Goal: Information Seeking & Learning: Find specific fact

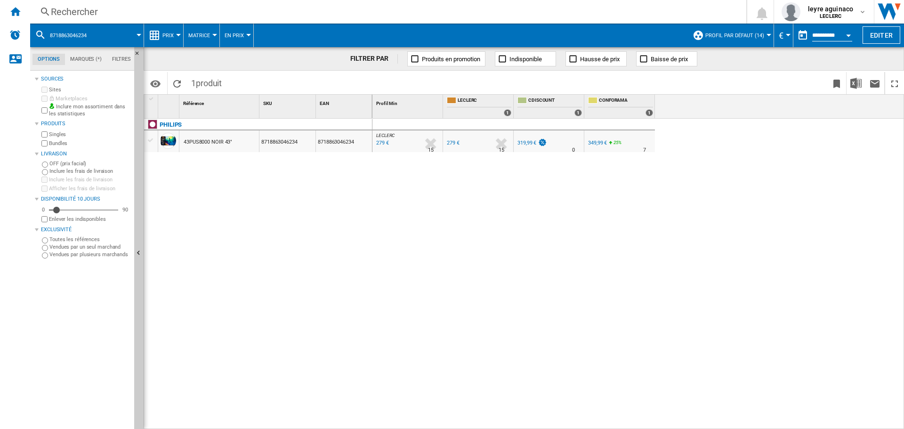
click at [456, 12] on div "Rechercher" at bounding box center [386, 11] width 671 height 13
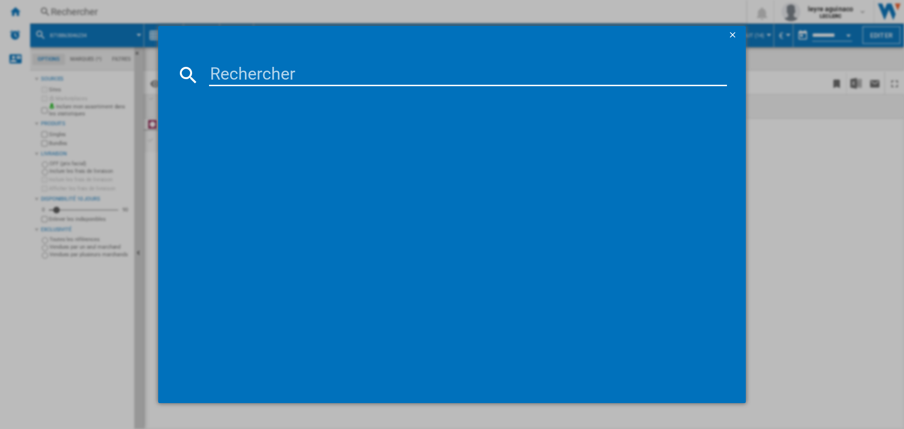
click at [376, 69] on input at bounding box center [468, 75] width 518 height 23
type input "8806097122586"
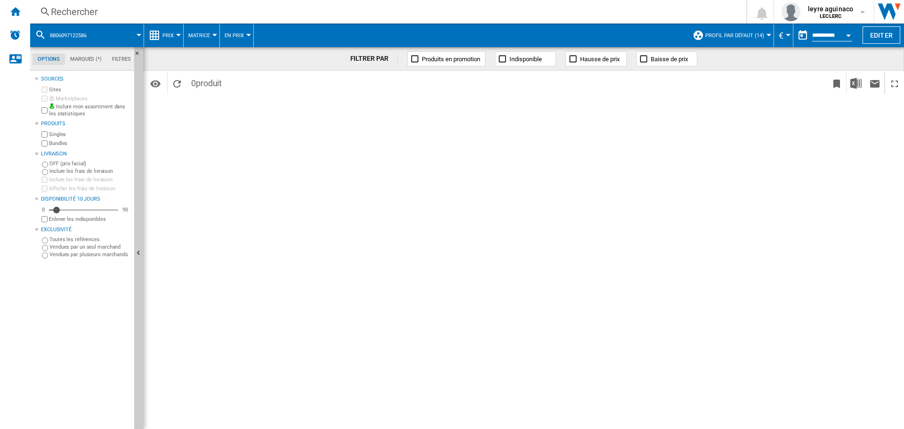
click at [366, 16] on div "Rechercher" at bounding box center [386, 11] width 671 height 13
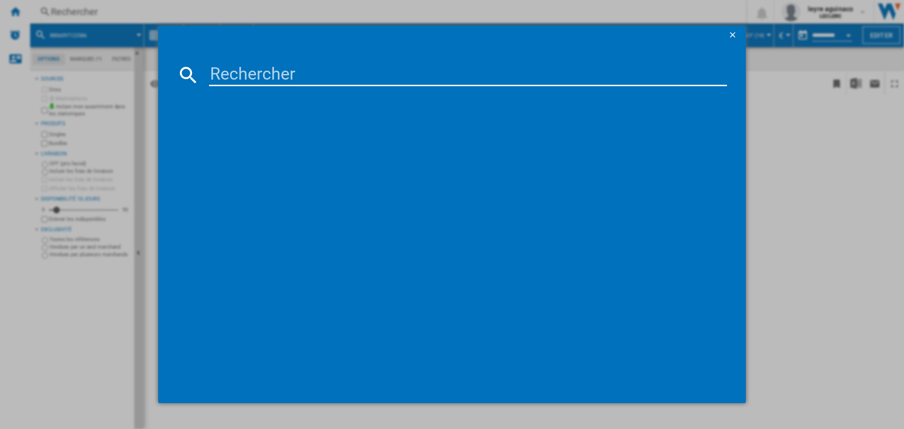
click at [337, 79] on input at bounding box center [468, 75] width 518 height 23
type input "8806095491233"
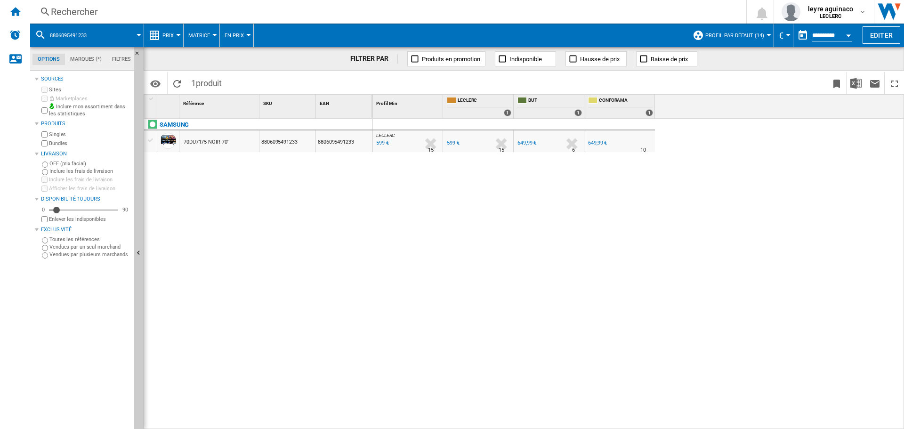
click at [401, 16] on div "Rechercher" at bounding box center [386, 11] width 671 height 13
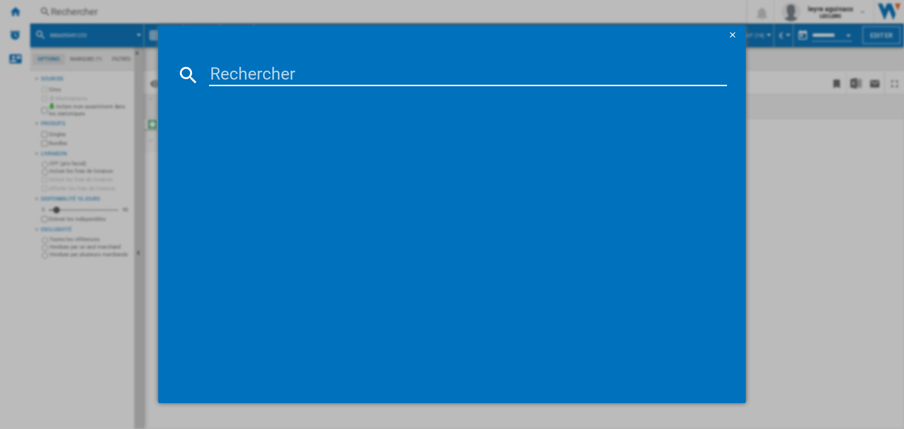
click at [298, 70] on input at bounding box center [468, 75] width 518 height 23
paste input "8806097122586"
type input "8806097122586"
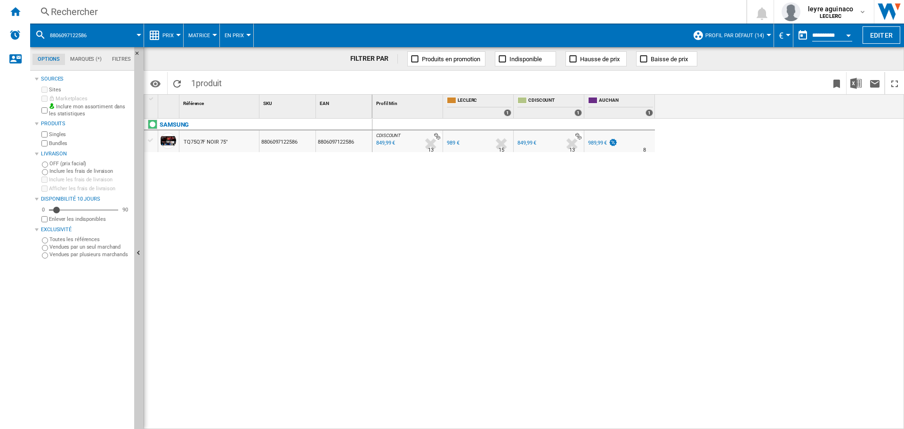
click at [527, 142] on div "849,99 €" at bounding box center [526, 143] width 19 height 6
click at [303, 13] on div "Rechercher" at bounding box center [386, 11] width 671 height 13
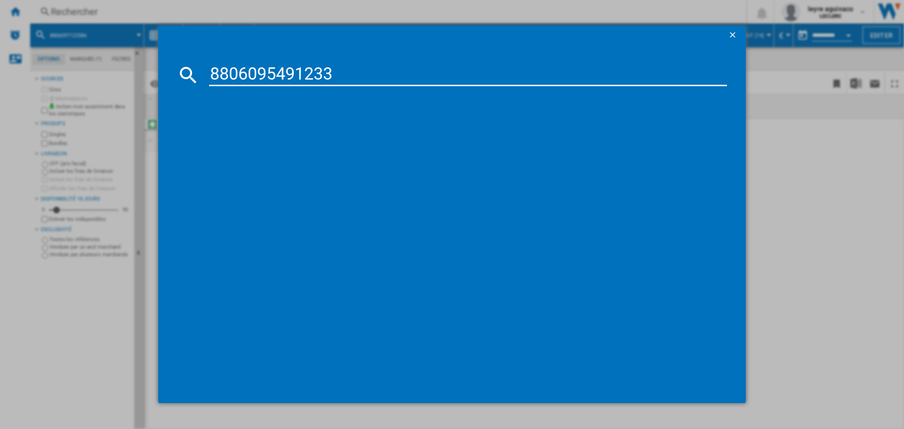
type input "8806095491233"
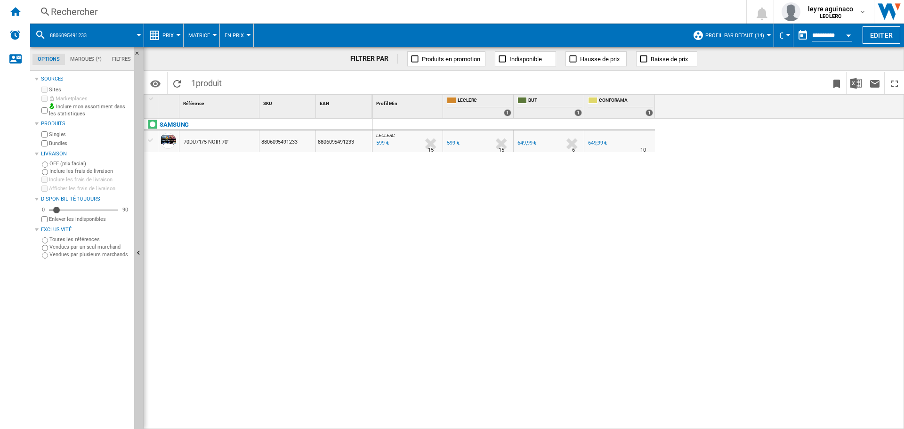
click at [329, 10] on div "Rechercher" at bounding box center [386, 11] width 671 height 13
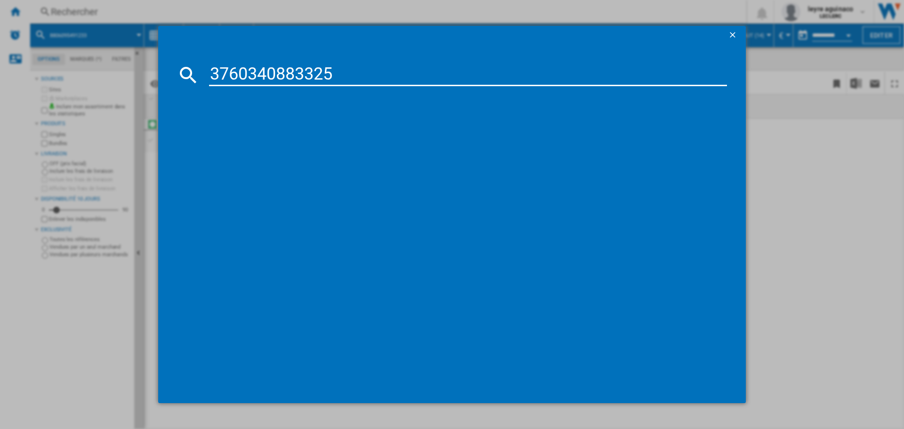
type input "3760340883325"
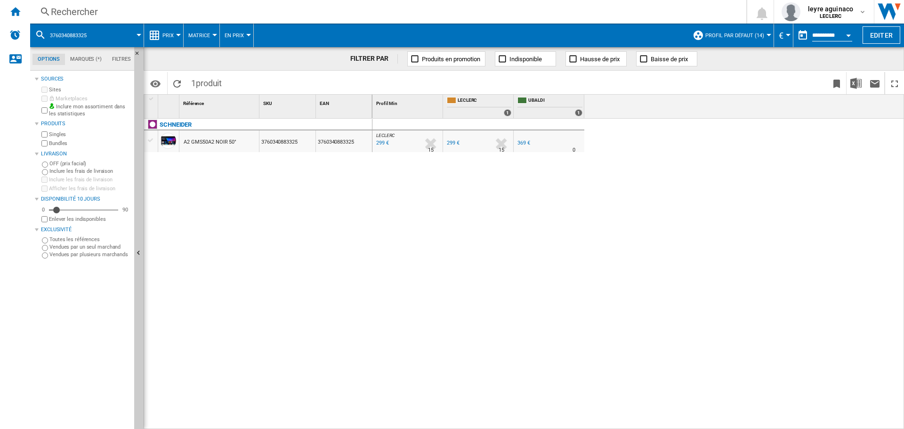
click at [435, 11] on div "Rechercher" at bounding box center [386, 11] width 671 height 13
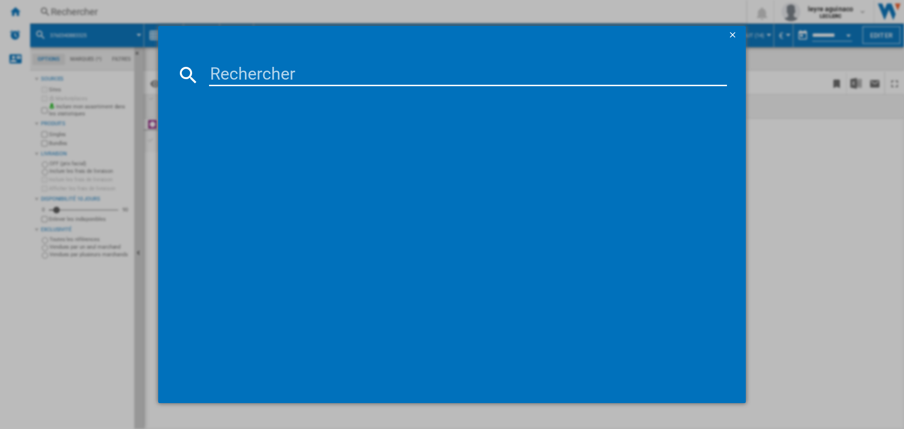
click at [419, 77] on input at bounding box center [468, 75] width 518 height 23
type input "4548736150195"
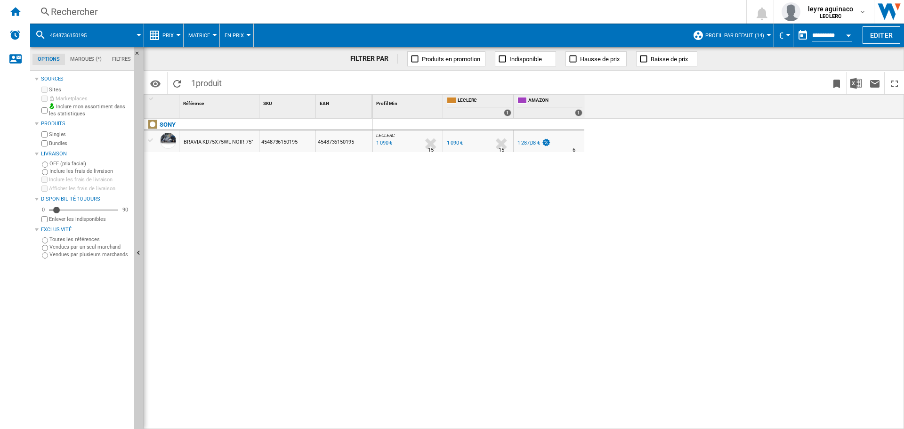
click at [525, 142] on div "1 287,08 €" at bounding box center [528, 143] width 23 height 6
click at [324, 7] on div "Rechercher" at bounding box center [386, 11] width 671 height 13
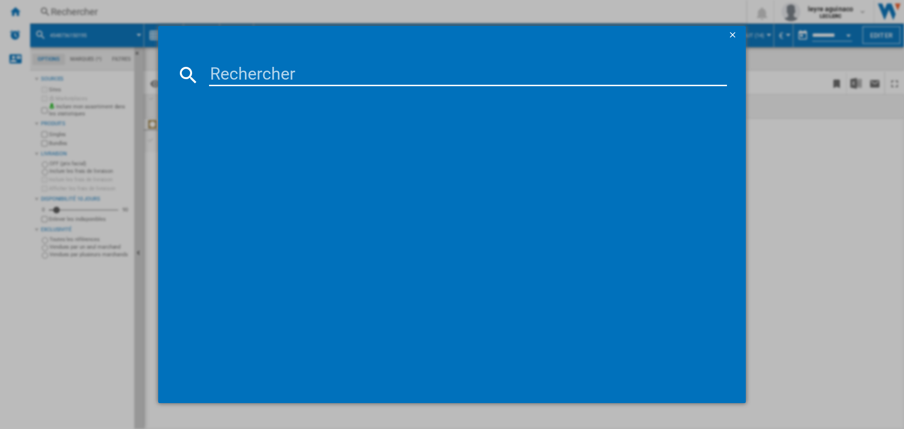
click at [326, 68] on md-dialog-content at bounding box center [451, 224] width 587 height 359
click at [334, 88] on md-dialog-content at bounding box center [451, 224] width 587 height 359
click at [332, 77] on input at bounding box center [468, 75] width 518 height 23
paste input "5901292525880"
type input "5901292525880"
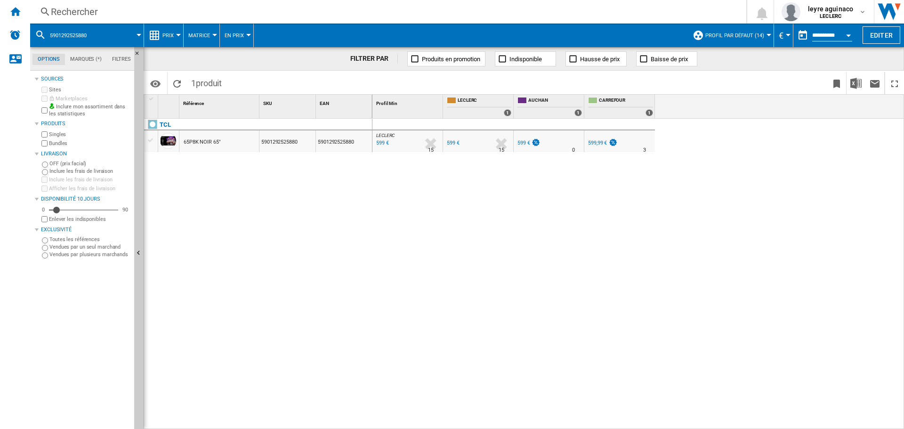
click at [264, 12] on div "Rechercher" at bounding box center [386, 11] width 671 height 13
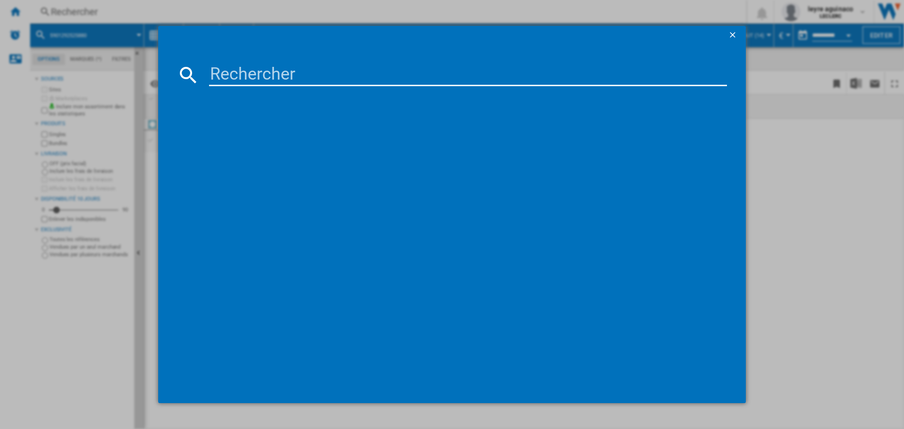
click at [252, 72] on input at bounding box center [468, 75] width 518 height 23
type input "6942351416045"
click at [343, 76] on input "6942351416045" at bounding box center [468, 75] width 518 height 23
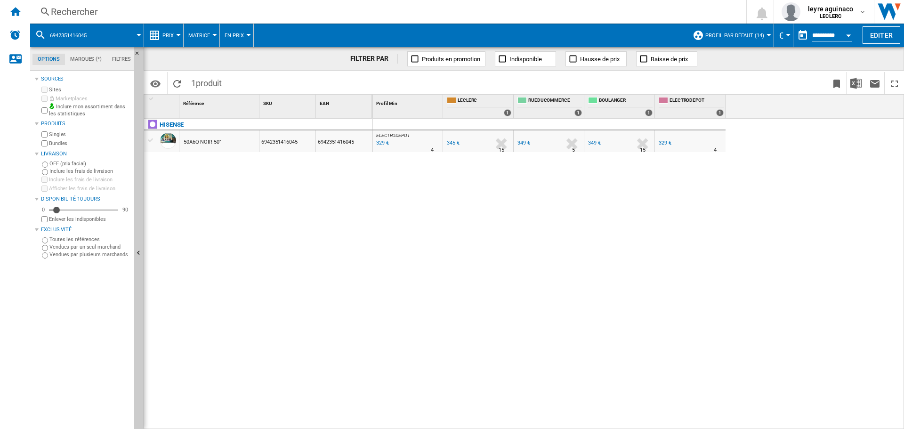
click at [385, 144] on div "329 €" at bounding box center [382, 142] width 14 height 9
click at [319, 10] on div "Rechercher" at bounding box center [386, 11] width 671 height 13
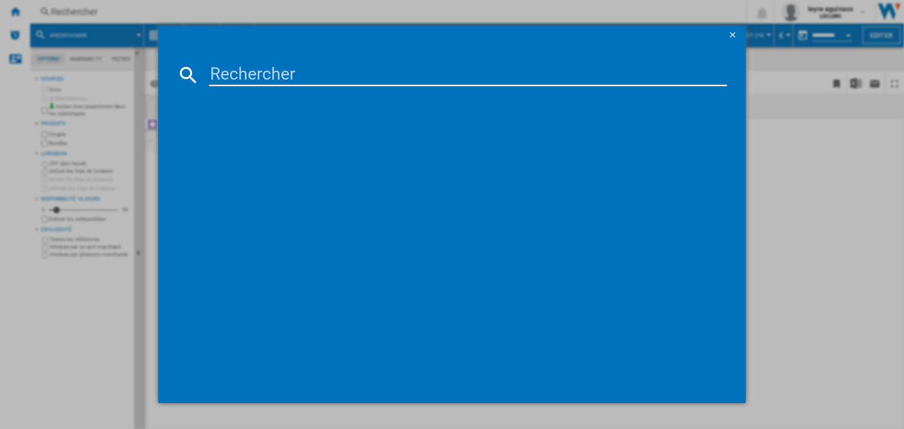
click at [329, 67] on input at bounding box center [468, 75] width 518 height 23
type input "6942351415406"
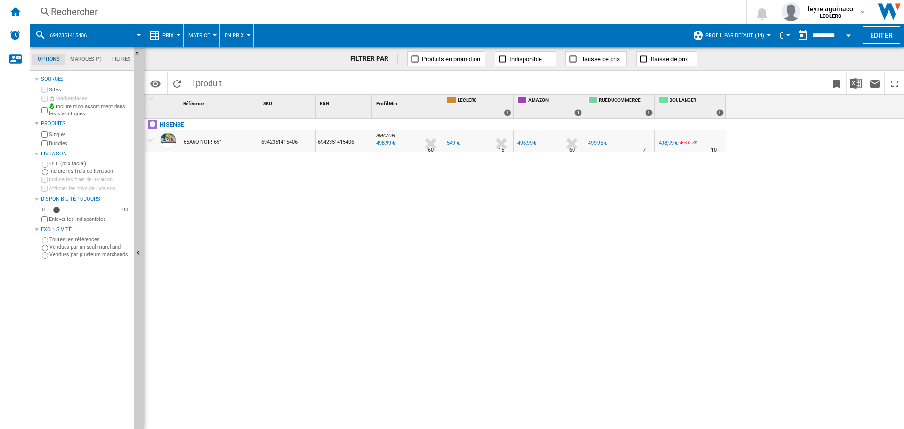
click at [666, 142] on div "498,99 €" at bounding box center [667, 143] width 19 height 6
click at [289, 10] on div "Rechercher" at bounding box center [386, 11] width 671 height 13
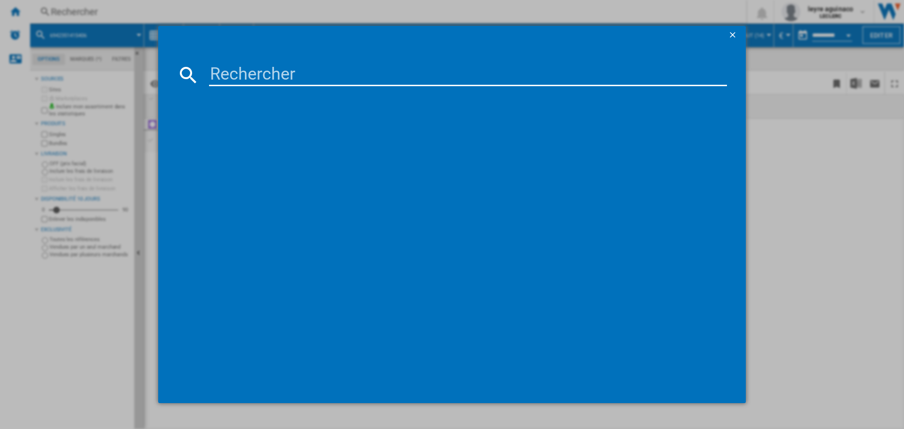
click at [297, 73] on input at bounding box center [468, 75] width 518 height 23
type input "5901292525743"
click at [344, 72] on input "5901292525743" at bounding box center [468, 75] width 518 height 23
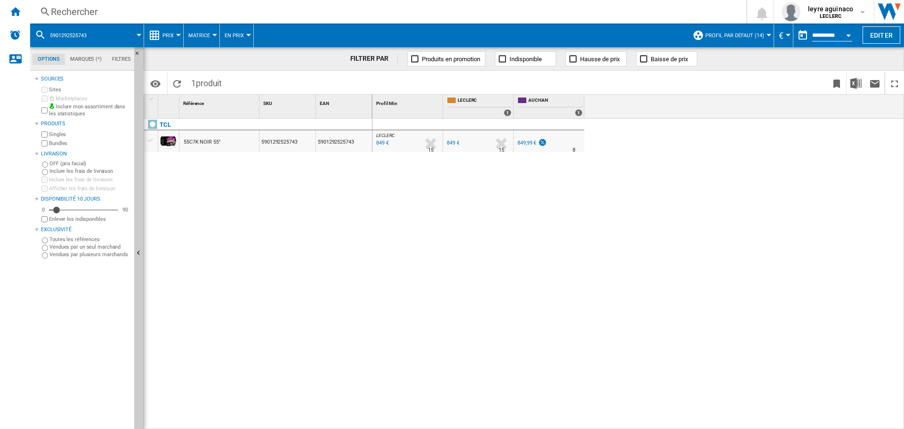
click at [285, 6] on div "Rechercher" at bounding box center [386, 11] width 671 height 13
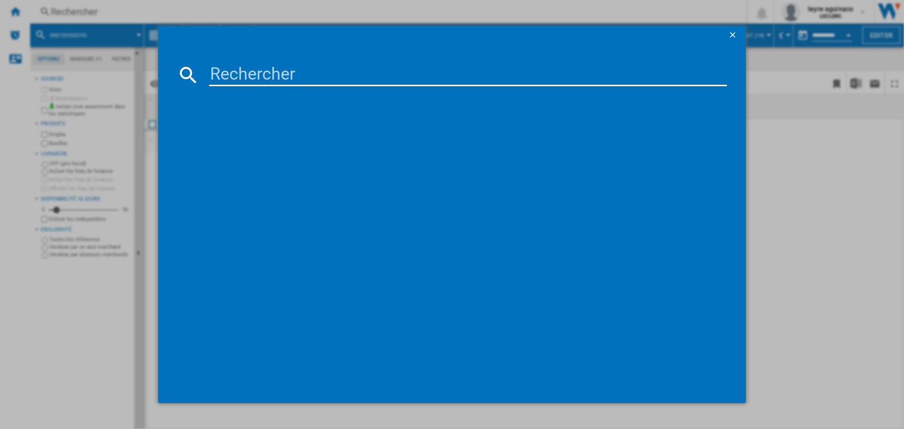
click at [301, 73] on input at bounding box center [468, 75] width 518 height 23
type input "6935670500267"
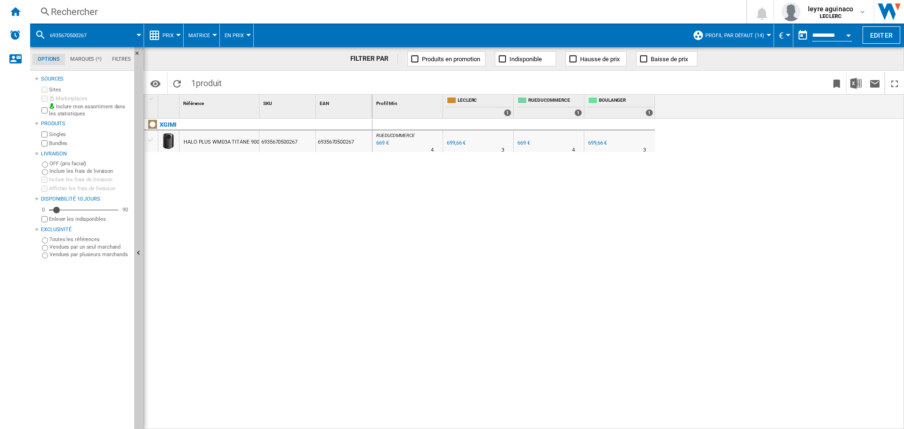
click at [520, 144] on div "669 €" at bounding box center [523, 143] width 13 height 6
click at [225, 7] on div "Rechercher" at bounding box center [386, 11] width 671 height 13
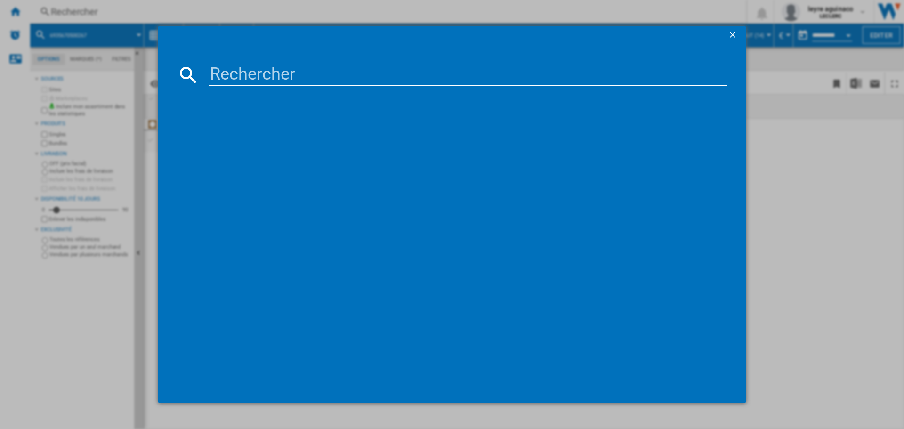
click at [229, 71] on input at bounding box center [468, 75] width 518 height 23
type input "[CREDIT_CARD_NUMBER]"
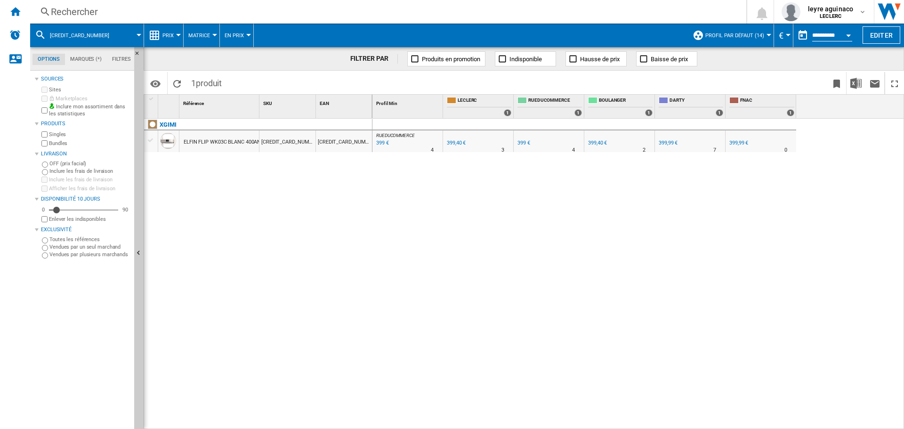
click at [313, 8] on div "Rechercher" at bounding box center [386, 11] width 671 height 13
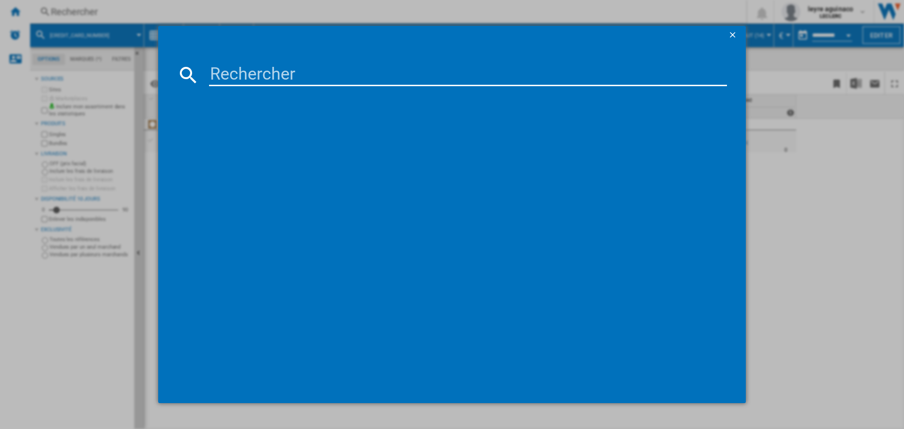
click at [318, 78] on input at bounding box center [468, 75] width 518 height 23
type input "6935670500120"
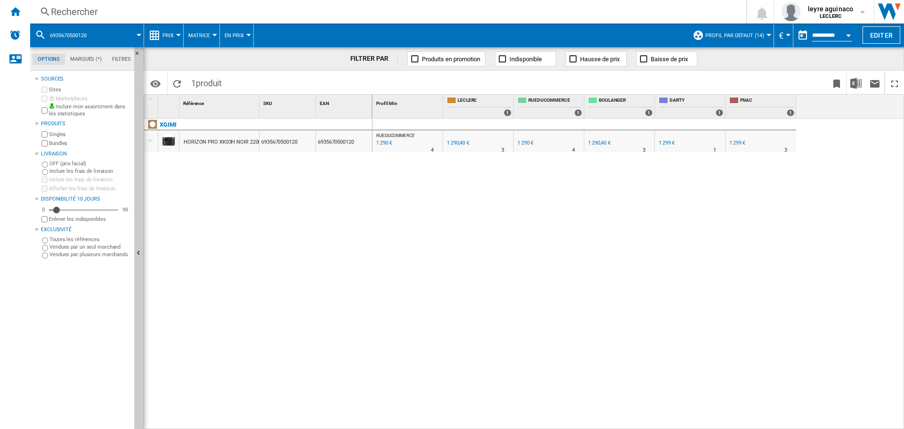
click at [325, 11] on div "Rechercher" at bounding box center [386, 11] width 671 height 13
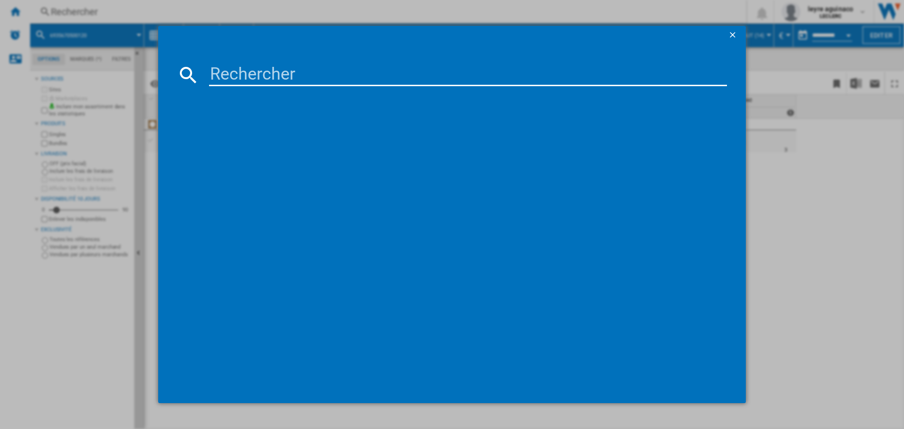
click at [333, 72] on input at bounding box center [468, 75] width 518 height 23
type input "8806095491097"
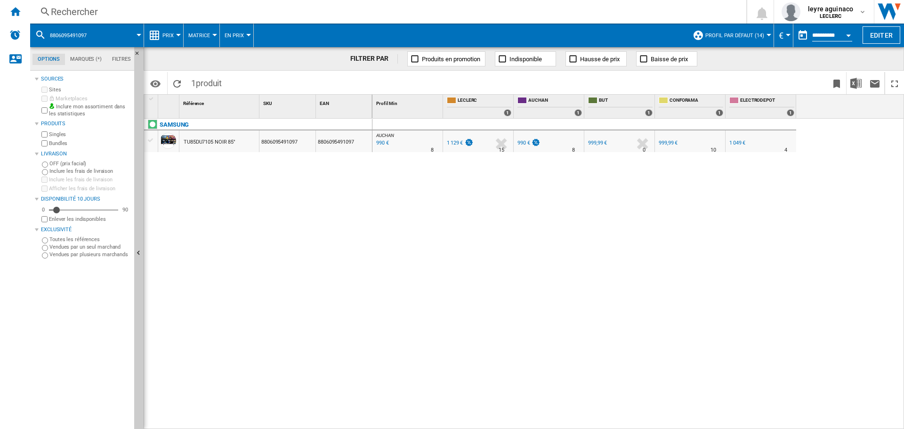
click at [399, 18] on div "Rechercher Rechercher 0 leyre aguinaco LECLERC LECLERC Mes paramètres Se déconn…" at bounding box center [467, 12] width 874 height 24
click at [398, 14] on div "Rechercher" at bounding box center [386, 11] width 671 height 13
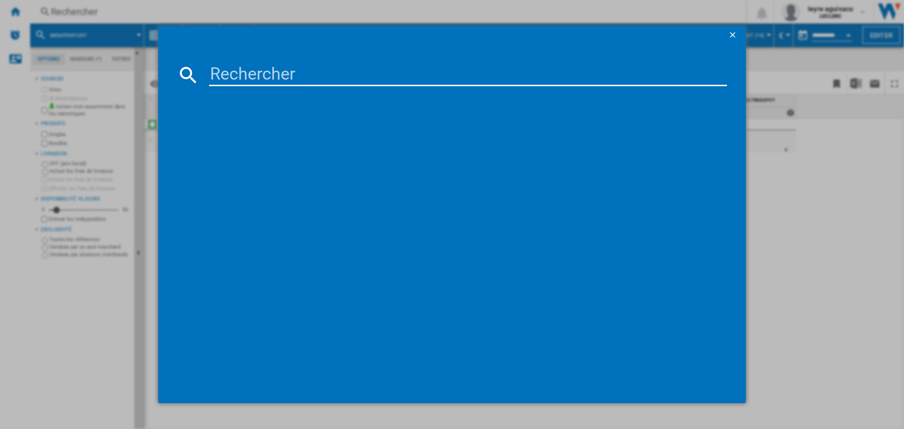
drag, startPoint x: 371, startPoint y: 67, endPoint x: 366, endPoint y: 75, distance: 9.9
click at [366, 75] on md-dialog-content at bounding box center [451, 224] width 587 height 359
click at [299, 72] on input at bounding box center [468, 75] width 518 height 23
click at [304, 77] on input at bounding box center [468, 75] width 518 height 23
paste input "8806097238218"
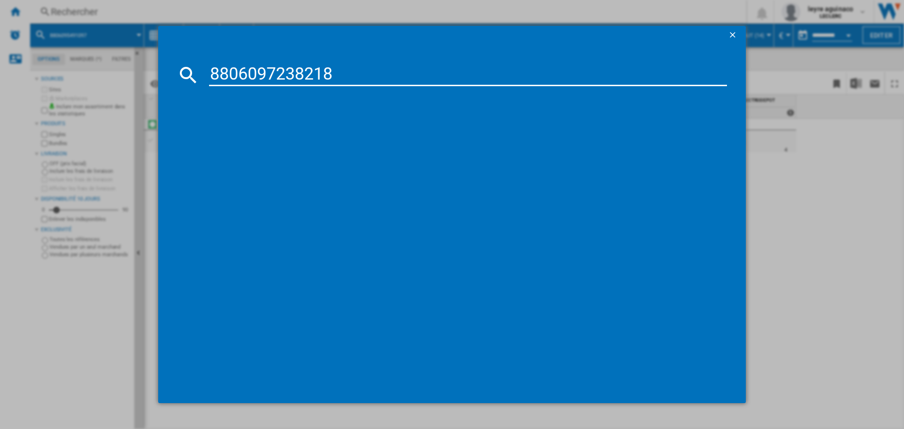
type input "8806097238218"
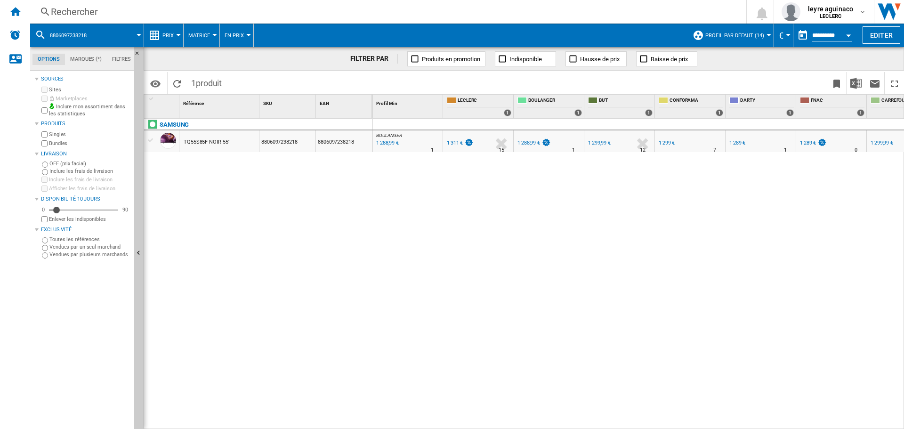
click at [259, 15] on div "Rechercher" at bounding box center [386, 11] width 671 height 13
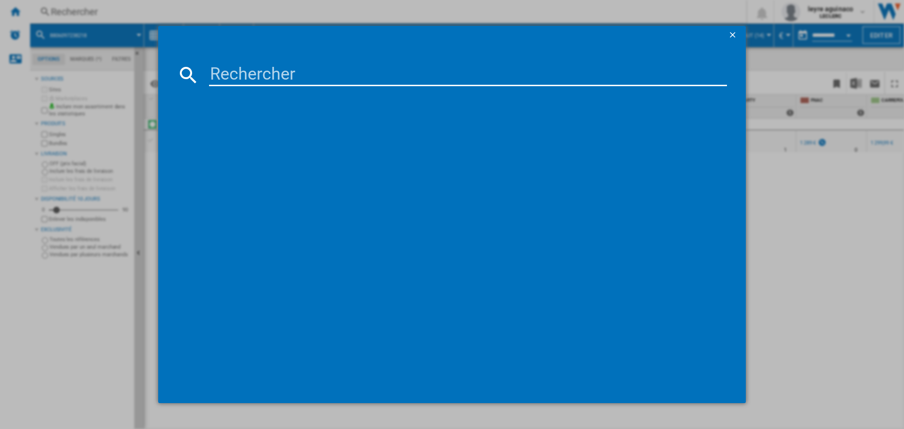
click at [279, 74] on input at bounding box center [468, 75] width 518 height 23
type input "8806097057512"
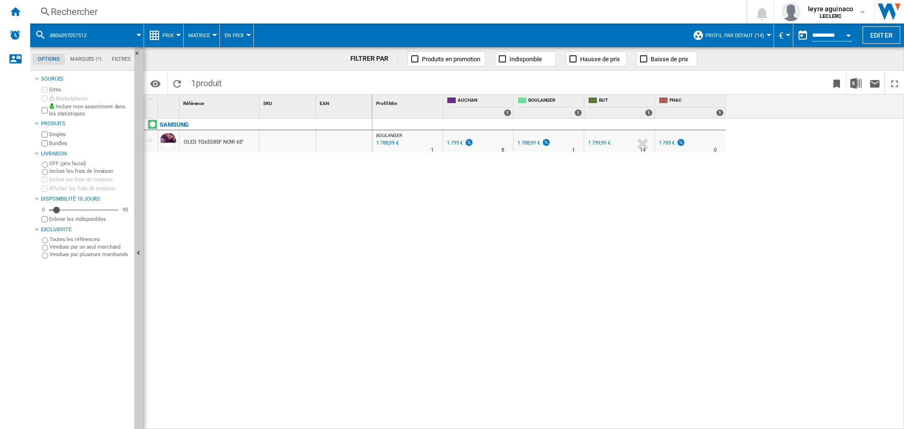
click at [308, 15] on div "Rechercher" at bounding box center [386, 11] width 671 height 13
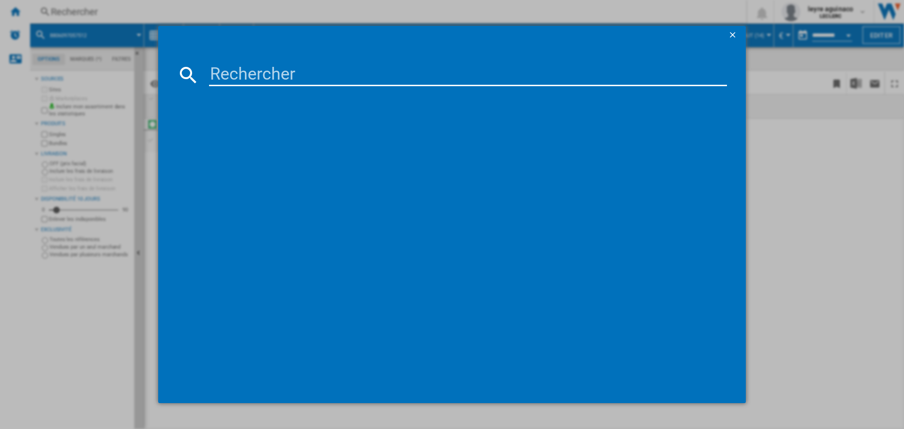
click at [340, 80] on input at bounding box center [468, 75] width 518 height 23
type input "8806096360576"
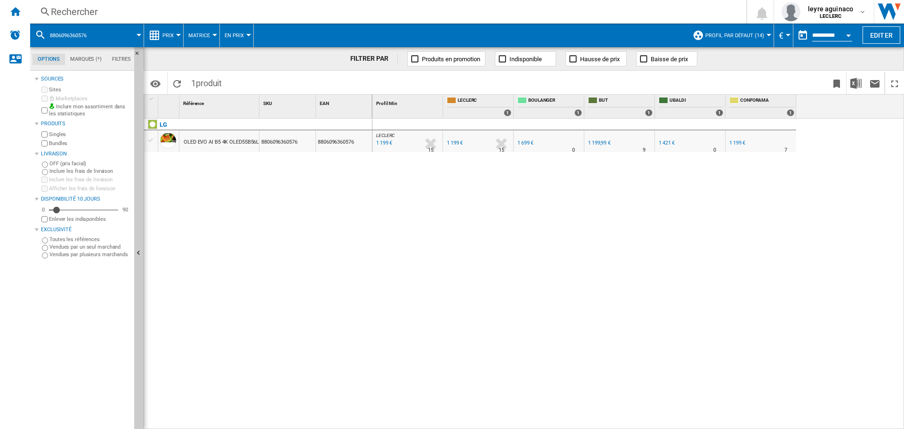
click at [321, 12] on div "Rechercher" at bounding box center [386, 11] width 671 height 13
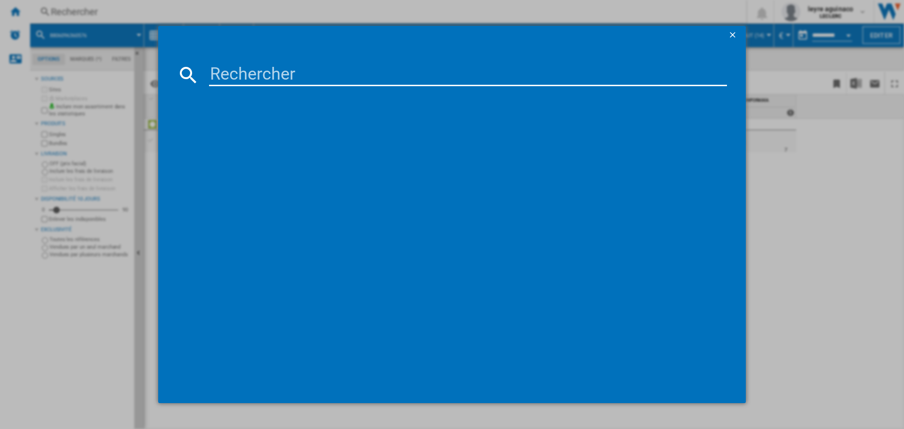
click at [334, 78] on input at bounding box center [468, 75] width 518 height 23
type input "6942351401157"
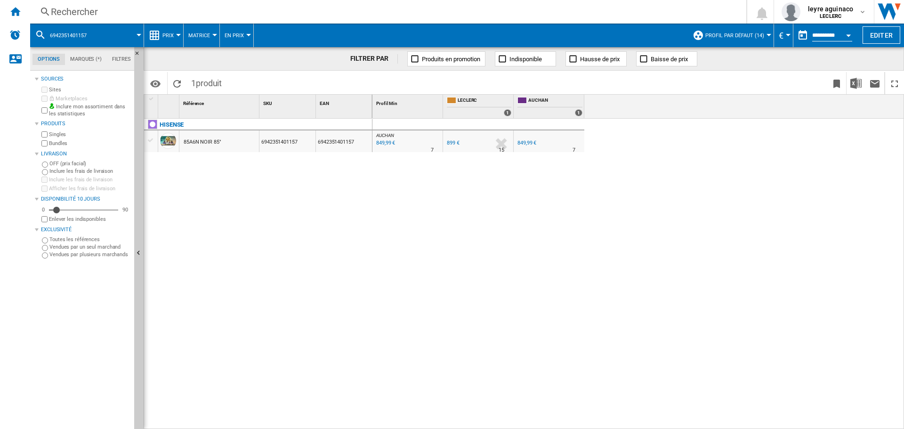
click at [237, 15] on div "Rechercher" at bounding box center [386, 11] width 671 height 13
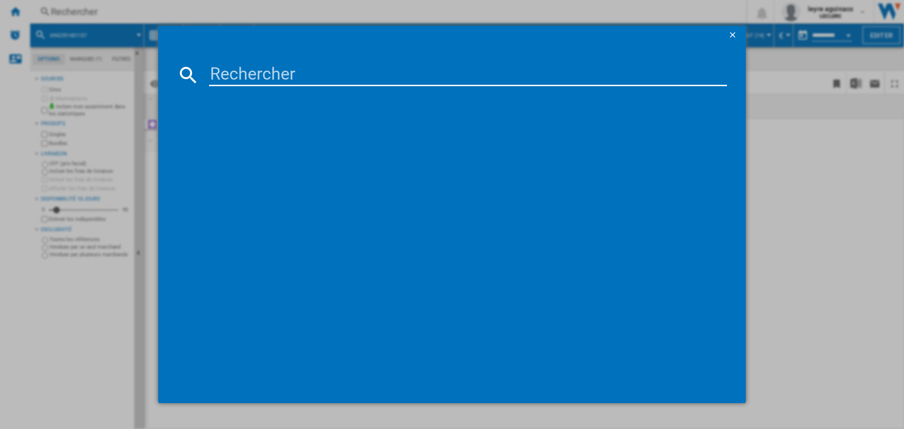
click at [231, 75] on input at bounding box center [468, 75] width 518 height 23
type input "v"
type input "6942351406121"
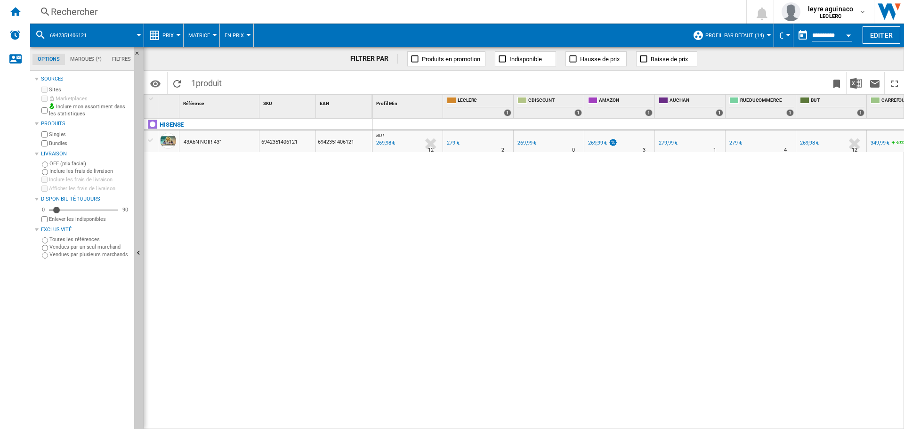
click at [529, 144] on div "269,99 €" at bounding box center [526, 143] width 19 height 6
click at [284, 15] on div "Rechercher" at bounding box center [386, 11] width 671 height 13
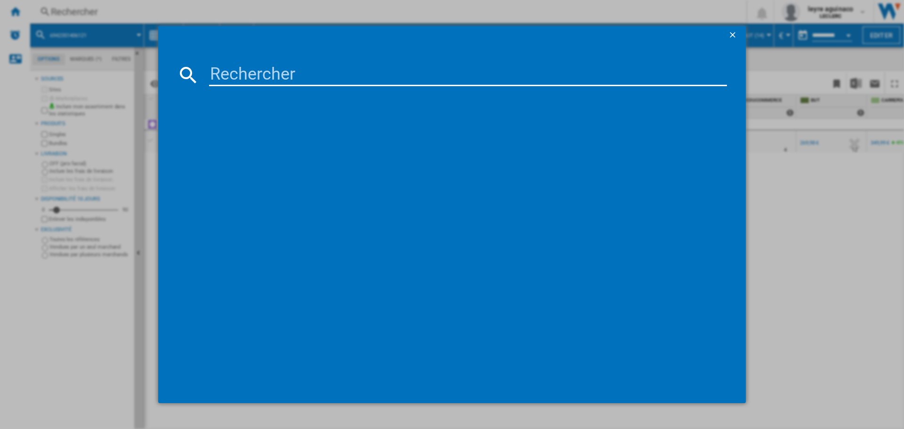
click at [283, 80] on input at bounding box center [468, 75] width 518 height 23
type input "6942351402758"
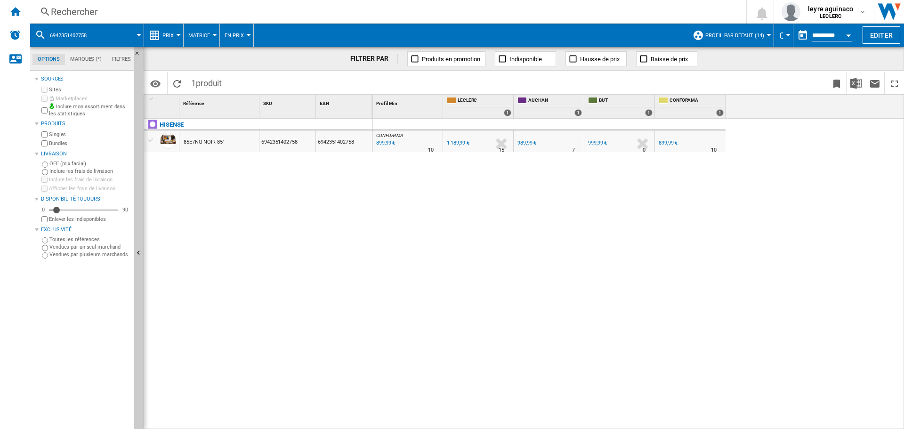
click at [329, 12] on div "Rechercher" at bounding box center [386, 11] width 671 height 13
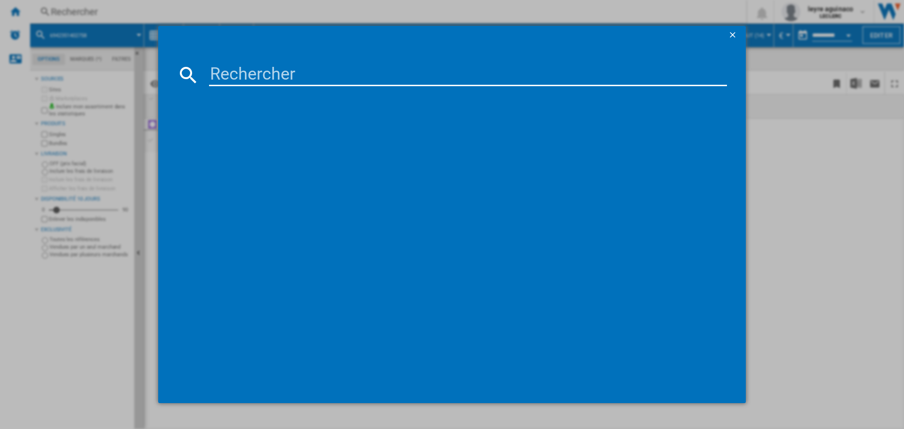
click at [305, 73] on input at bounding box center [468, 75] width 518 height 23
type input "8806091928511"
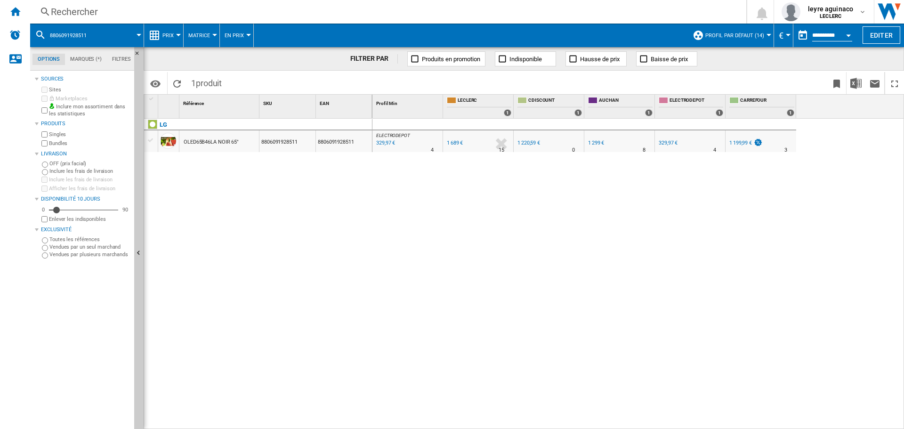
click at [247, 13] on div "Rechercher" at bounding box center [386, 11] width 671 height 13
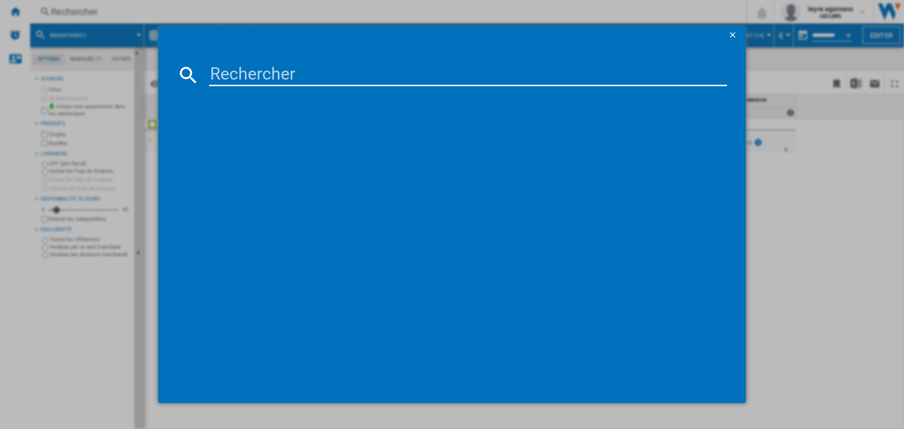
click at [290, 79] on input at bounding box center [468, 75] width 518 height 23
type input "8806091585899"
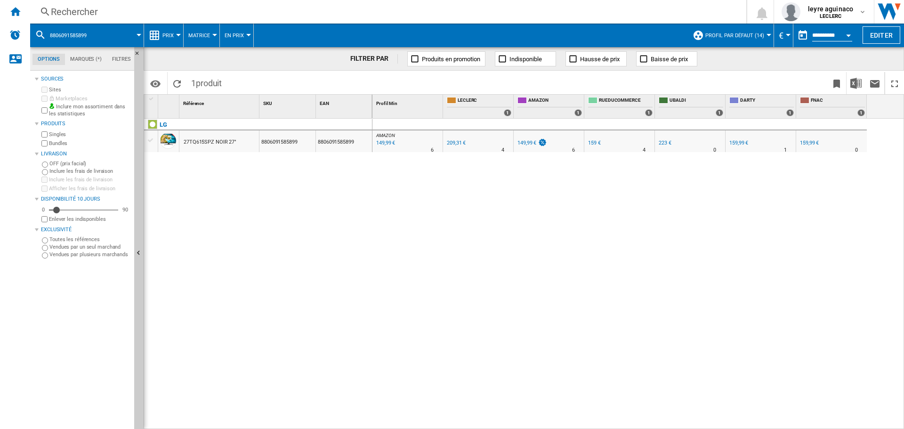
click at [319, 15] on div "Rechercher" at bounding box center [386, 11] width 671 height 13
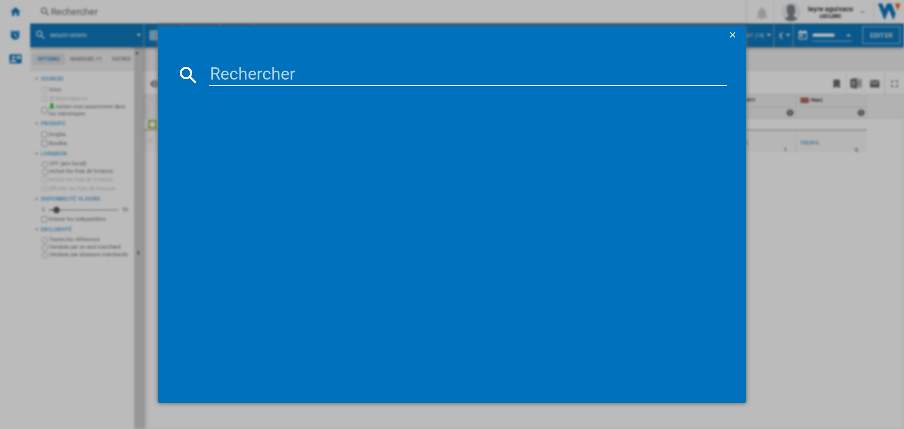
click at [337, 74] on input at bounding box center [468, 75] width 518 height 23
type input "8806091935014"
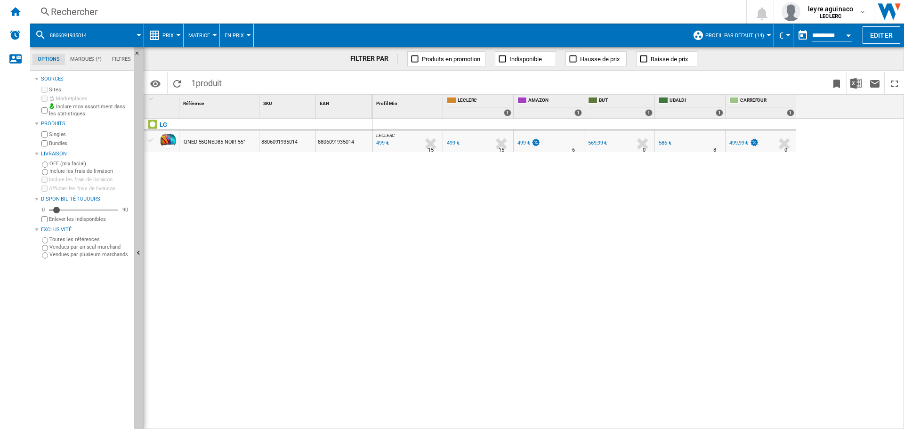
click at [379, 20] on div "Rechercher Rechercher 0 leyre aguinaco LECLERC LECLERC Mes paramètres Se déconn…" at bounding box center [467, 12] width 874 height 24
click at [382, 16] on div "Rechercher" at bounding box center [386, 11] width 671 height 13
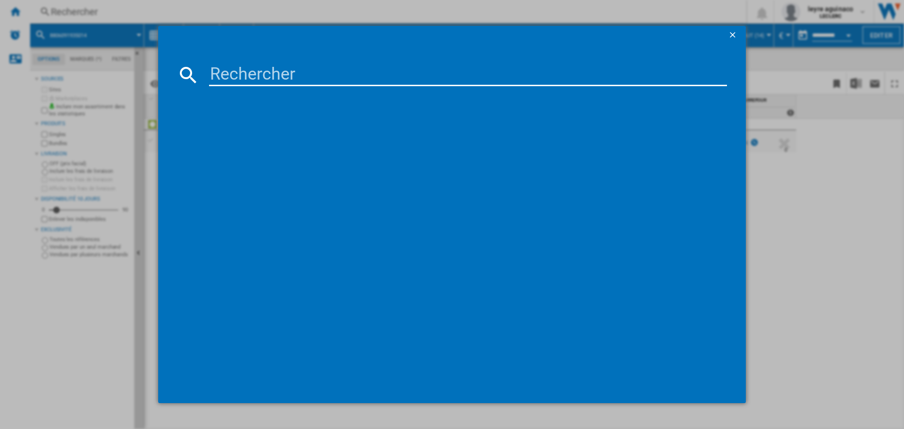
click at [345, 80] on input at bounding box center [468, 75] width 518 height 23
paste input "7640186960373"
type input "7640186960373"
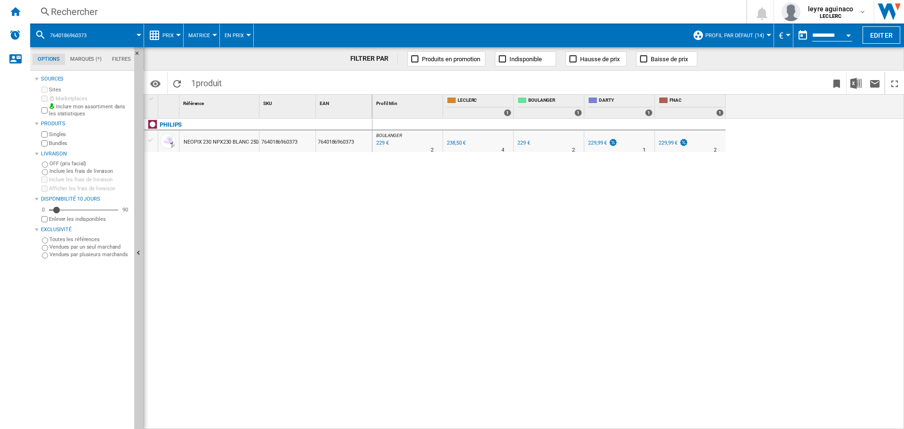
click at [325, 16] on div "Rechercher" at bounding box center [386, 11] width 671 height 13
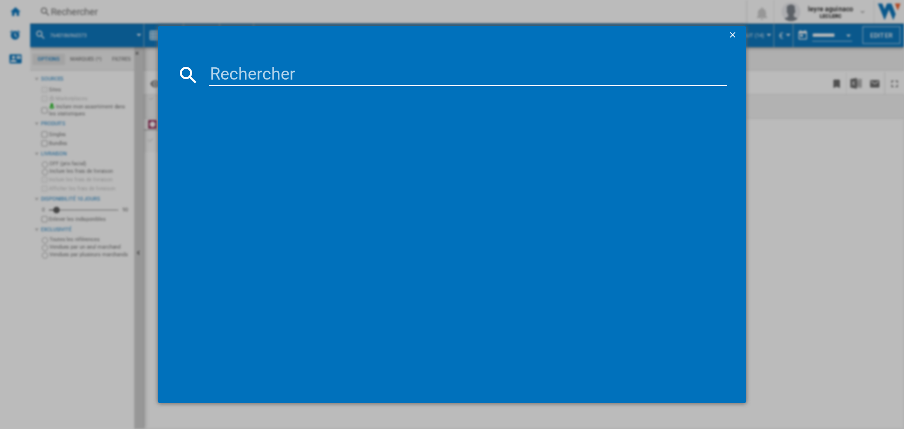
click at [310, 80] on input at bounding box center [468, 75] width 518 height 23
type input "7640186960557"
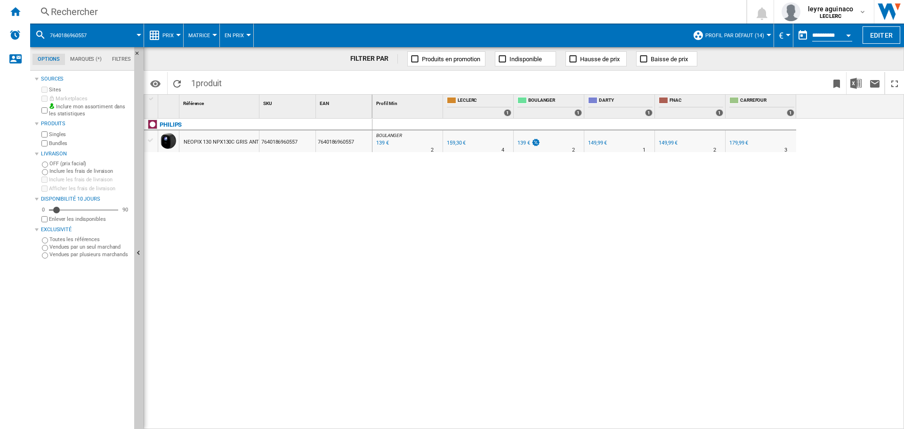
click at [364, 14] on div "Rechercher" at bounding box center [386, 11] width 671 height 13
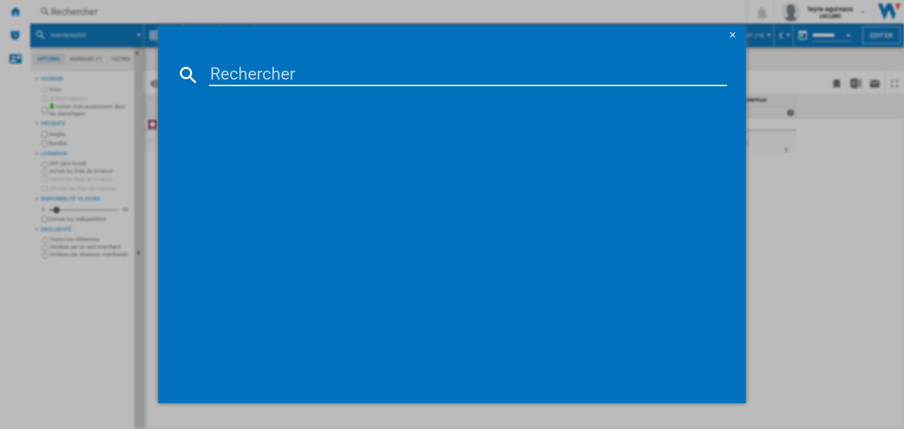
click at [366, 62] on md-dialog-content at bounding box center [451, 224] width 587 height 359
click at [365, 77] on input at bounding box center [468, 75] width 518 height 23
paste input "8806097251873"
type input "8806097251873"
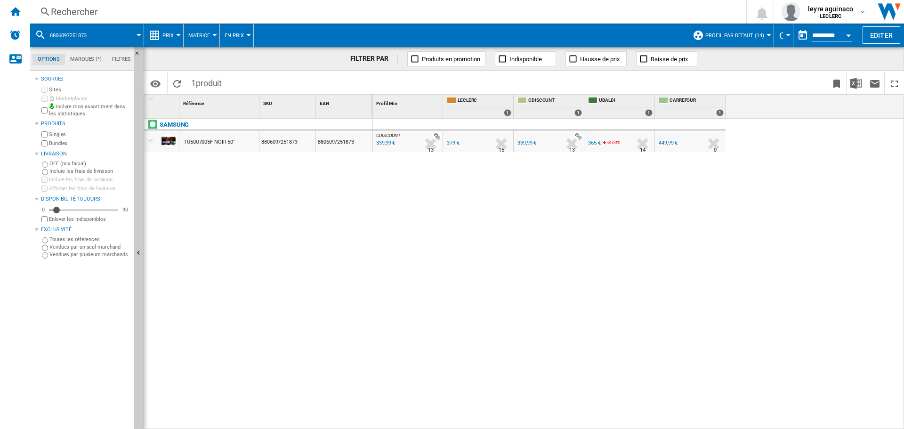
click at [593, 141] on div "365 €" at bounding box center [594, 143] width 13 height 6
drag, startPoint x: 312, startPoint y: 5, endPoint x: 312, endPoint y: 12, distance: 7.5
click at [312, 6] on div "Rechercher Rechercher 0 leyre aguinaco LECLERC LECLERC Mes paramètres Se déconn…" at bounding box center [467, 12] width 874 height 24
click at [312, 14] on div "Rechercher" at bounding box center [386, 11] width 671 height 13
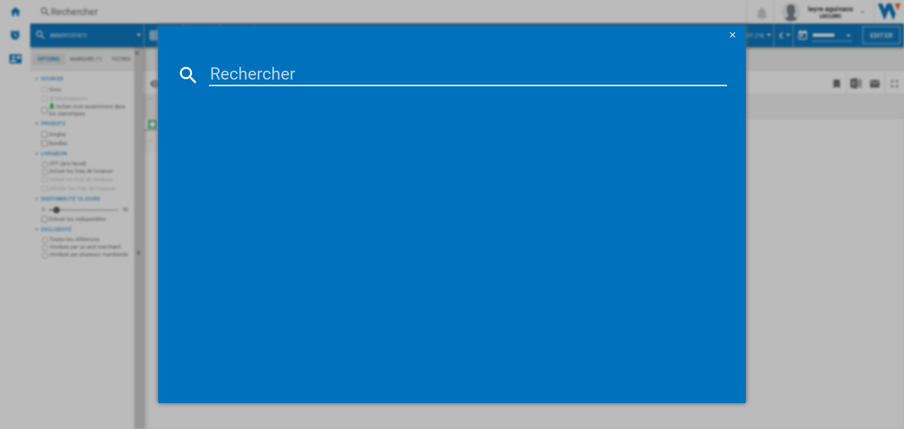
drag, startPoint x: 301, startPoint y: 67, endPoint x: 300, endPoint y: 73, distance: 6.2
click at [301, 69] on input at bounding box center [468, 75] width 518 height 23
type input "8806097251767"
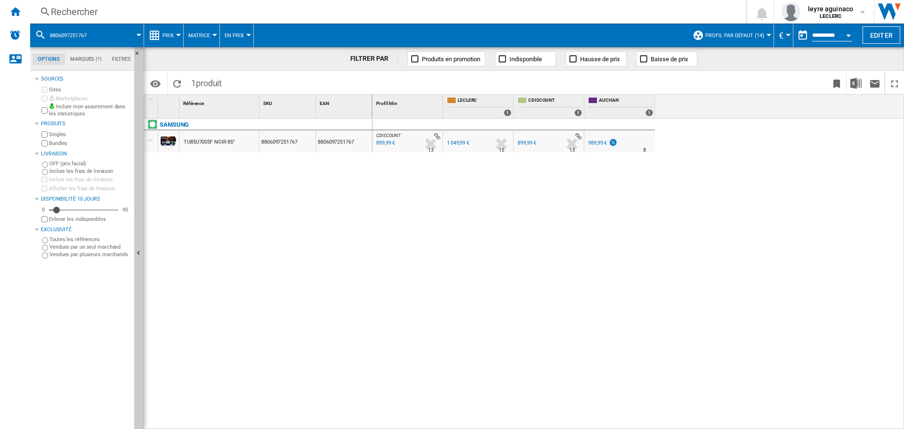
click at [597, 144] on div "989,99 €" at bounding box center [597, 143] width 19 height 6
click at [329, 7] on div "Rechercher" at bounding box center [386, 11] width 671 height 13
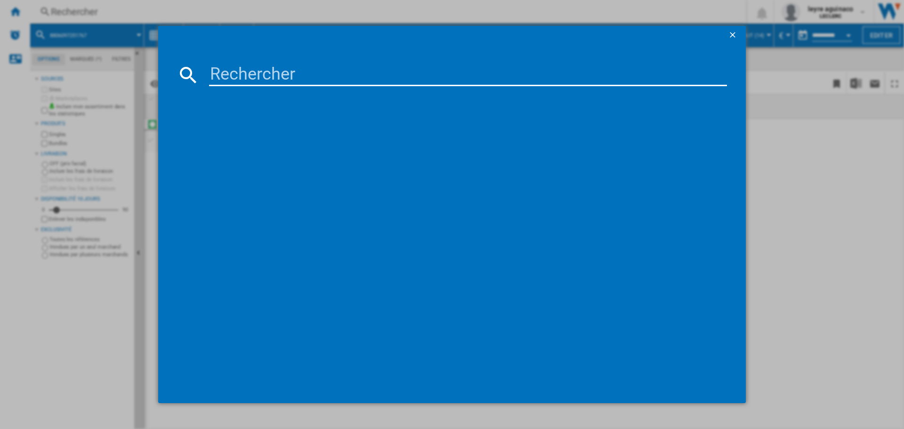
click at [340, 71] on input at bounding box center [468, 75] width 518 height 23
type input "8806097251743"
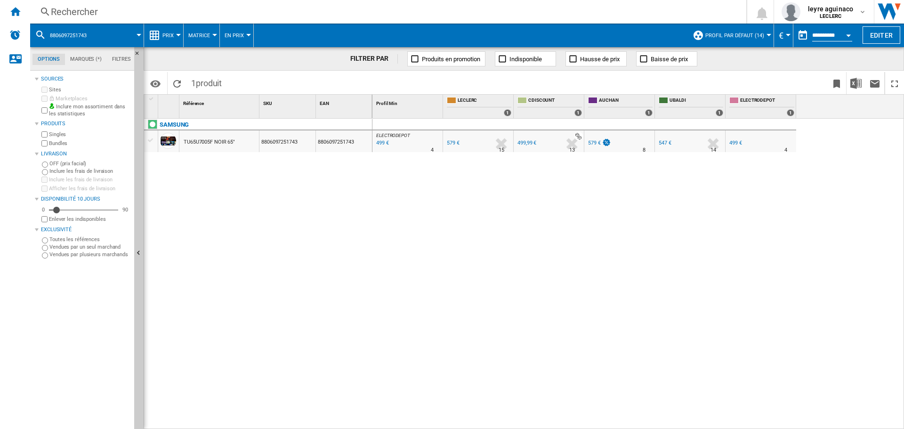
click at [384, 143] on div "499 €" at bounding box center [382, 142] width 14 height 9
click at [414, 12] on div "Rechercher" at bounding box center [386, 11] width 671 height 13
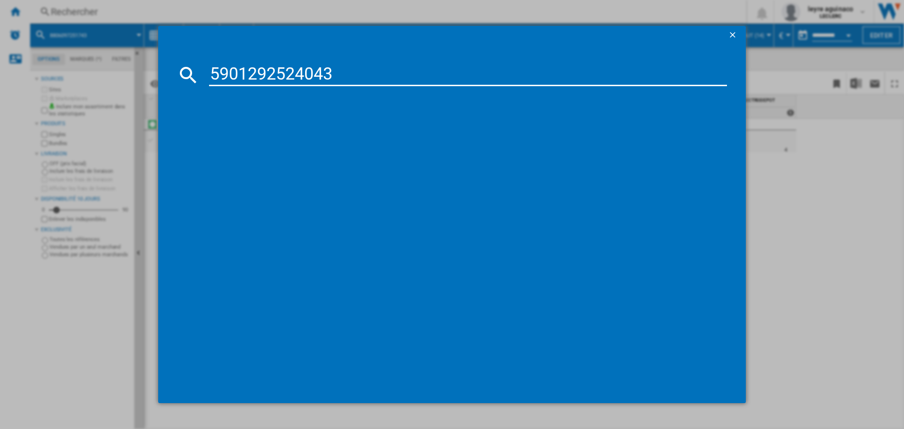
type input "5901292524043"
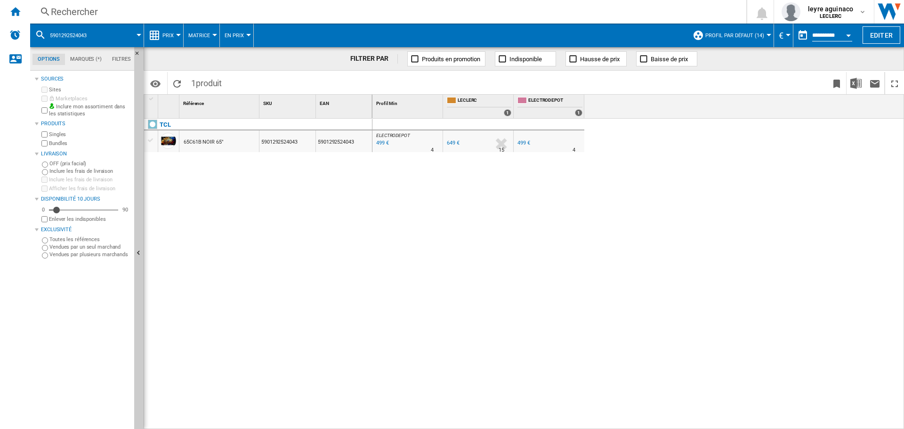
click at [381, 143] on div "499 €" at bounding box center [382, 142] width 14 height 9
click at [313, 12] on div "Rechercher" at bounding box center [386, 11] width 671 height 13
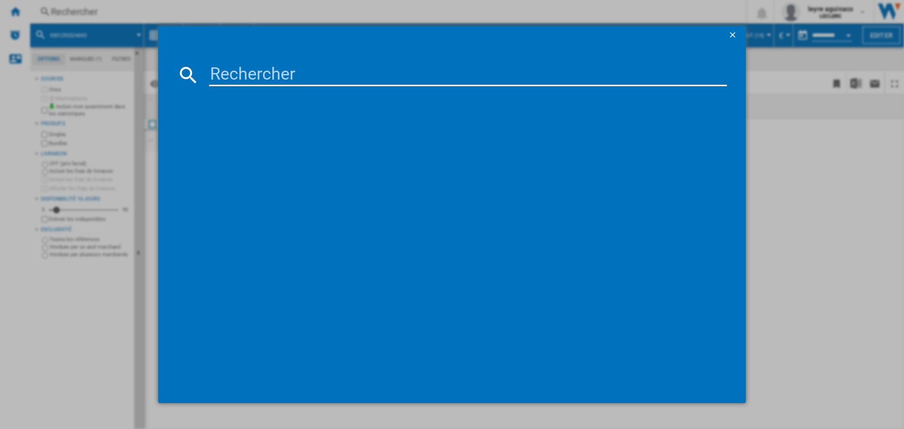
click at [326, 77] on input at bounding box center [468, 75] width 518 height 23
type input "5901292521684"
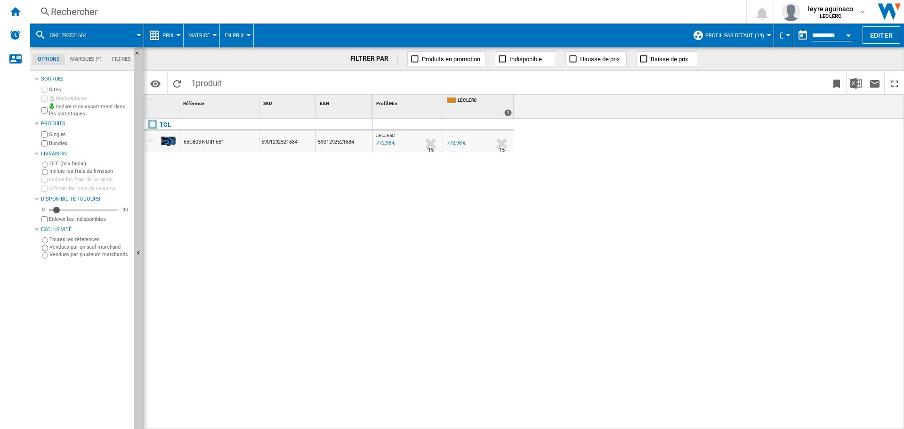
click at [332, 9] on div "Rechercher" at bounding box center [386, 11] width 671 height 13
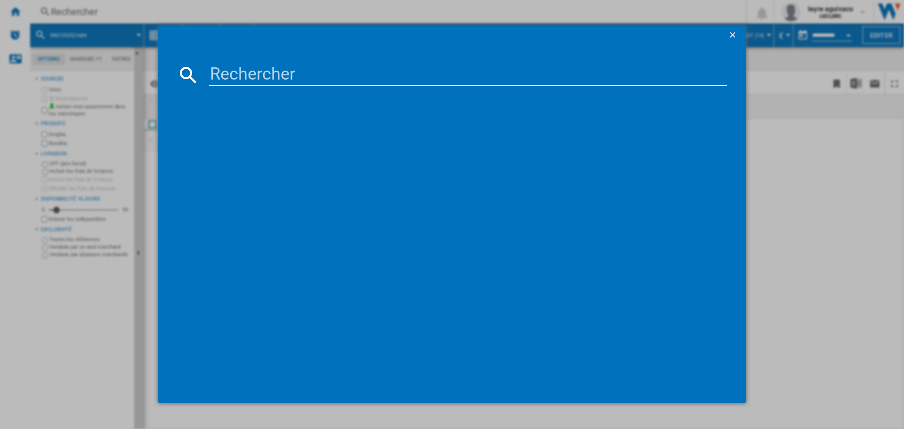
drag, startPoint x: 328, startPoint y: 60, endPoint x: 326, endPoint y: 68, distance: 8.8
click at [327, 65] on md-dialog-content at bounding box center [451, 224] width 587 height 359
click at [325, 72] on input at bounding box center [468, 75] width 518 height 23
paste input "5901292523299"
type input "5901292523299"
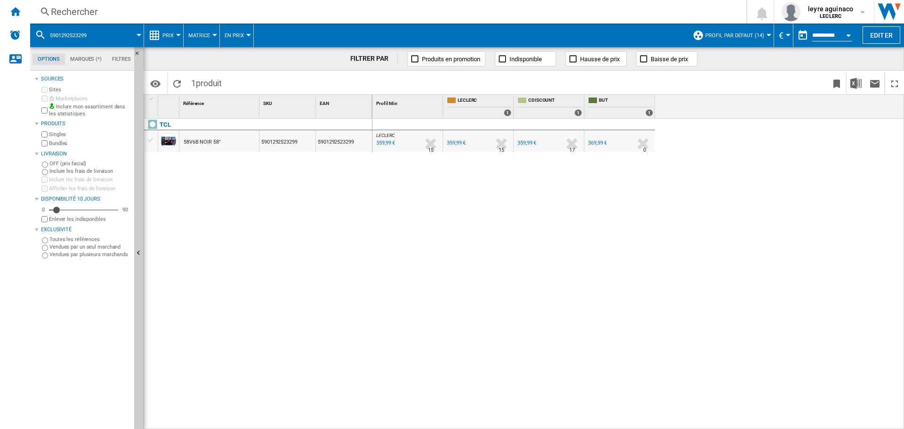
click at [487, 11] on div "Rechercher" at bounding box center [386, 11] width 671 height 13
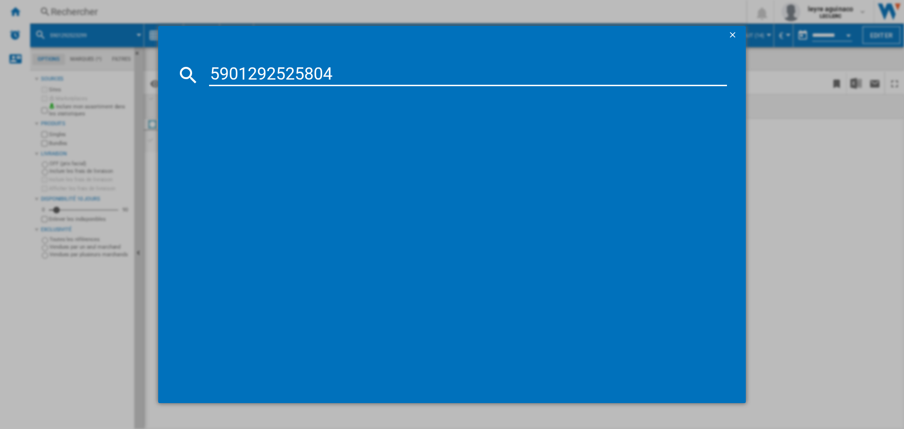
type input "5901292525804"
